Goal: Information Seeking & Learning: Learn about a topic

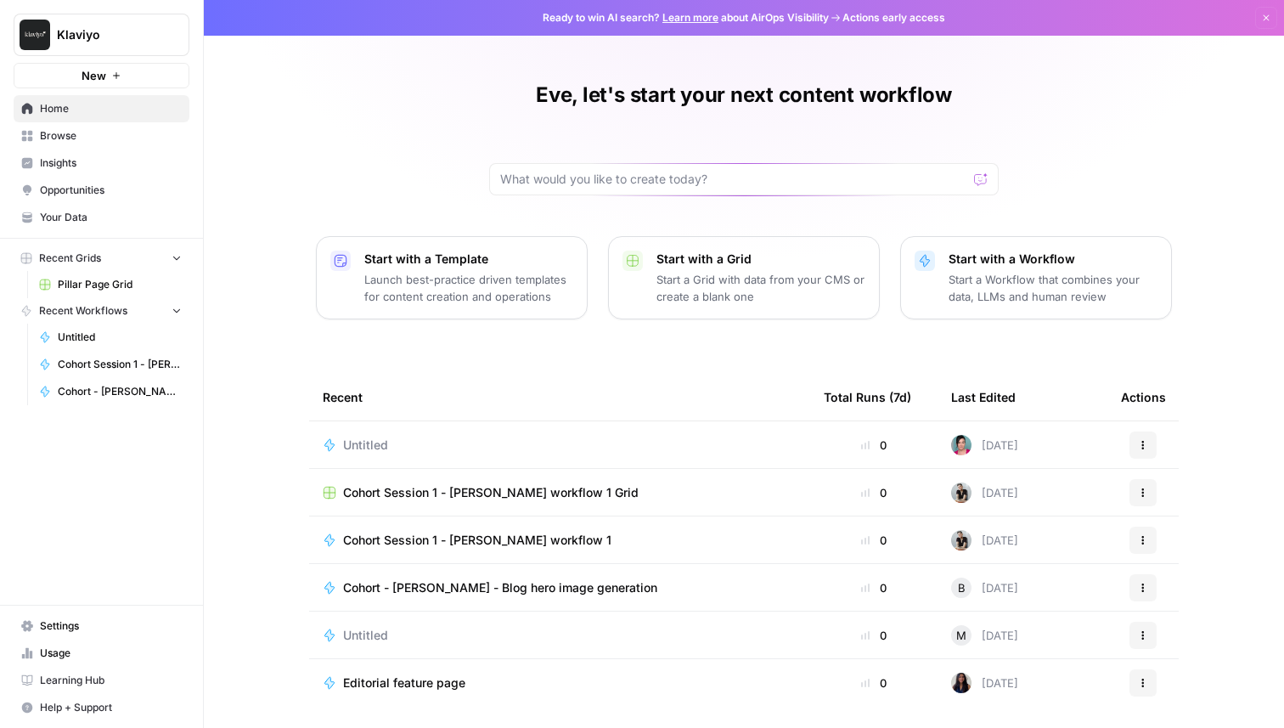
click at [47, 113] on span "Home" at bounding box center [111, 108] width 142 height 15
click at [78, 681] on span "Learning Hub" at bounding box center [111, 679] width 142 height 15
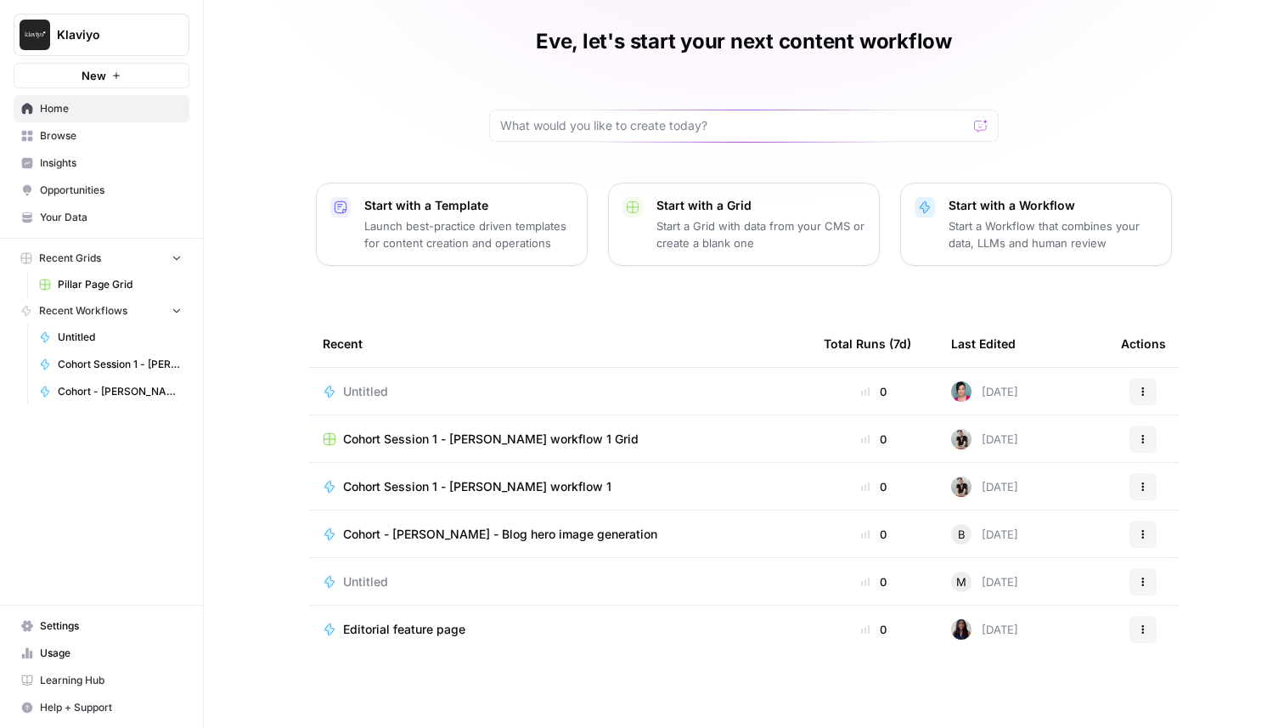
click at [107, 307] on span "Recent Workflows" at bounding box center [83, 310] width 88 height 15
